Goal: Browse casually

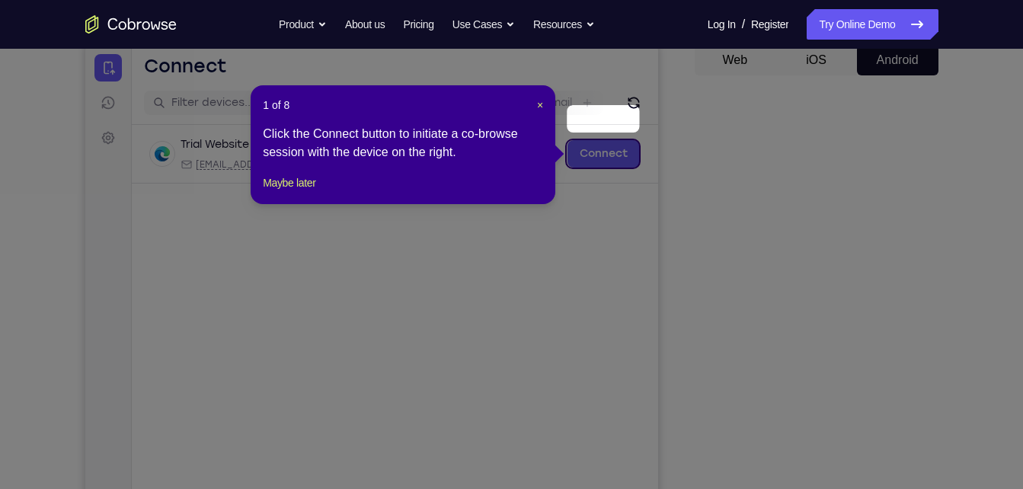
scroll to position [197, 0]
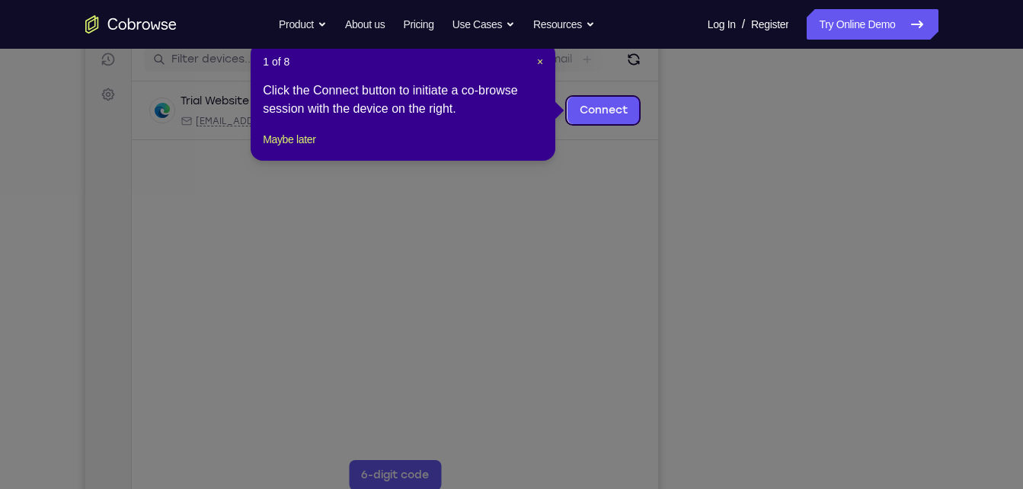
click at [544, 62] on div "1 of 8 × Click the Connect button to initiate a co-browse session with the devi…" at bounding box center [403, 101] width 305 height 119
click at [534, 58] on header "1 of 8 ×" at bounding box center [403, 61] width 280 height 15
click at [541, 63] on span "×" at bounding box center [540, 62] width 6 height 12
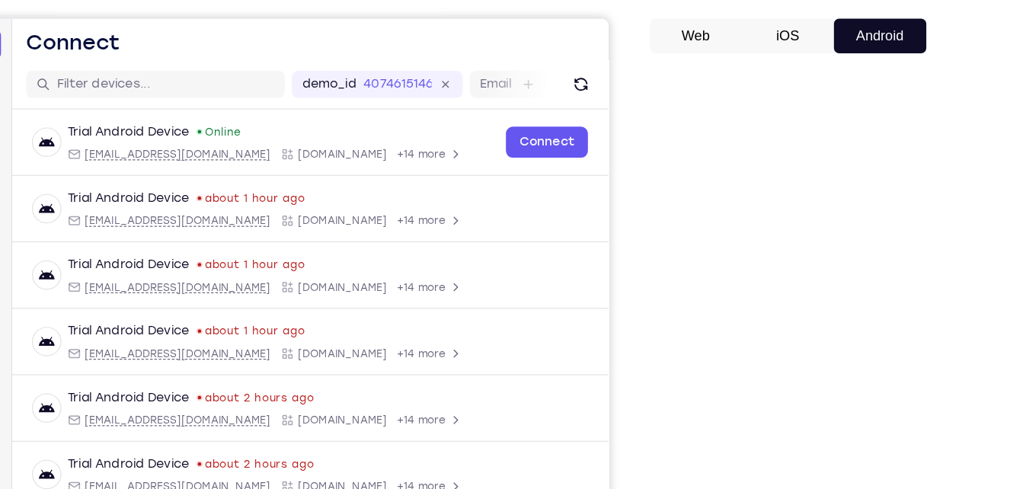
scroll to position [125, 0]
